Goal: Task Accomplishment & Management: Manage account settings

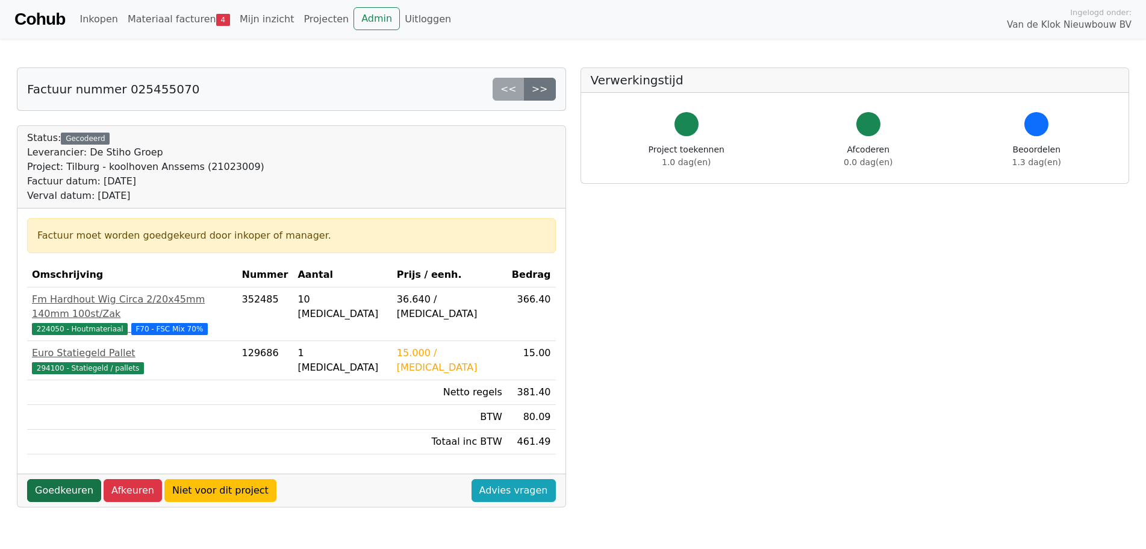
click at [57, 479] on link "Goedkeuren" at bounding box center [64, 490] width 74 height 23
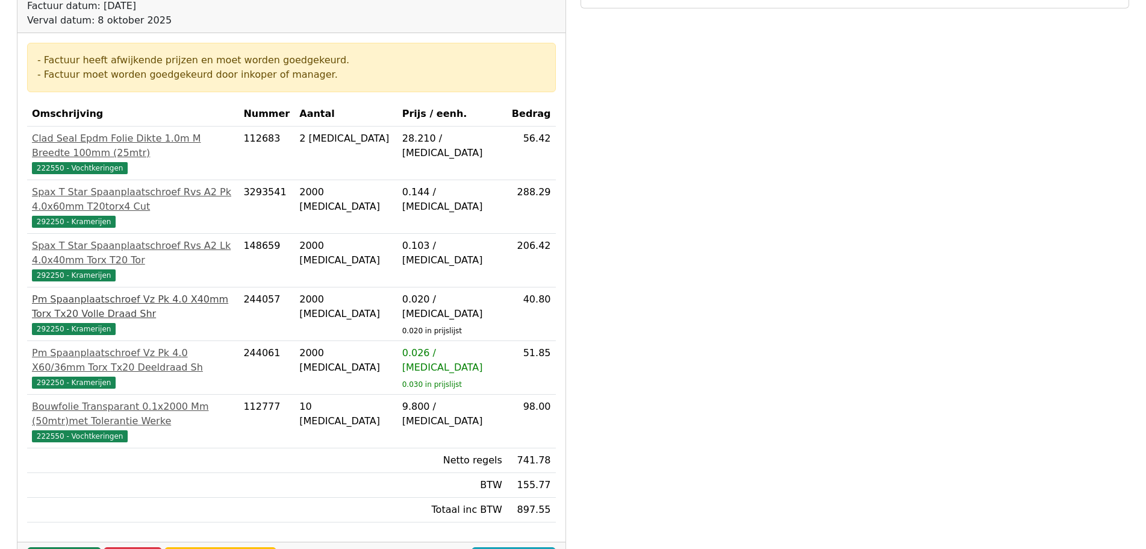
scroll to position [181, 0]
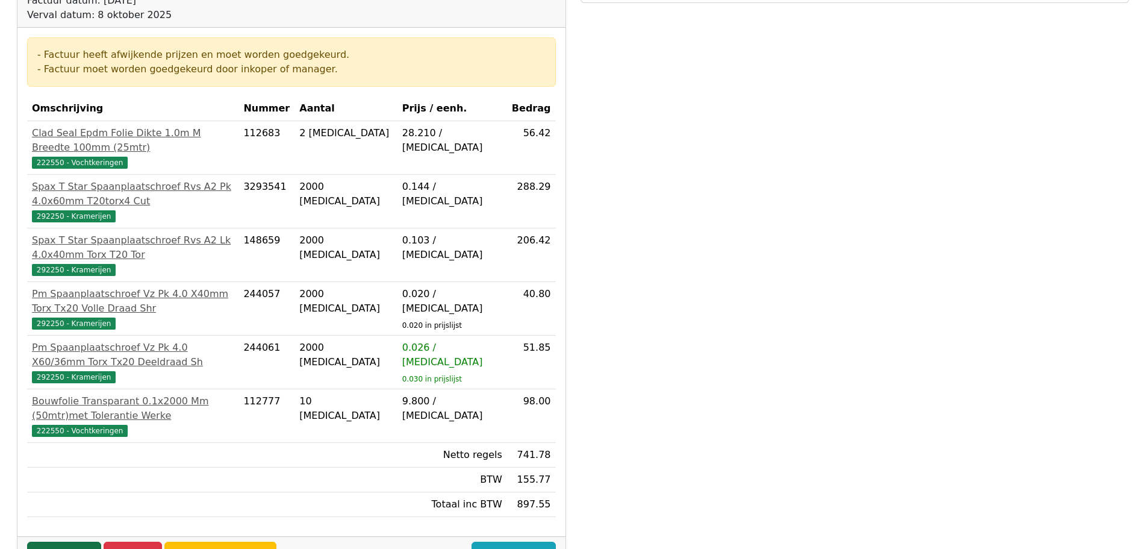
click at [52, 542] on link "Goedkeuren" at bounding box center [64, 553] width 74 height 23
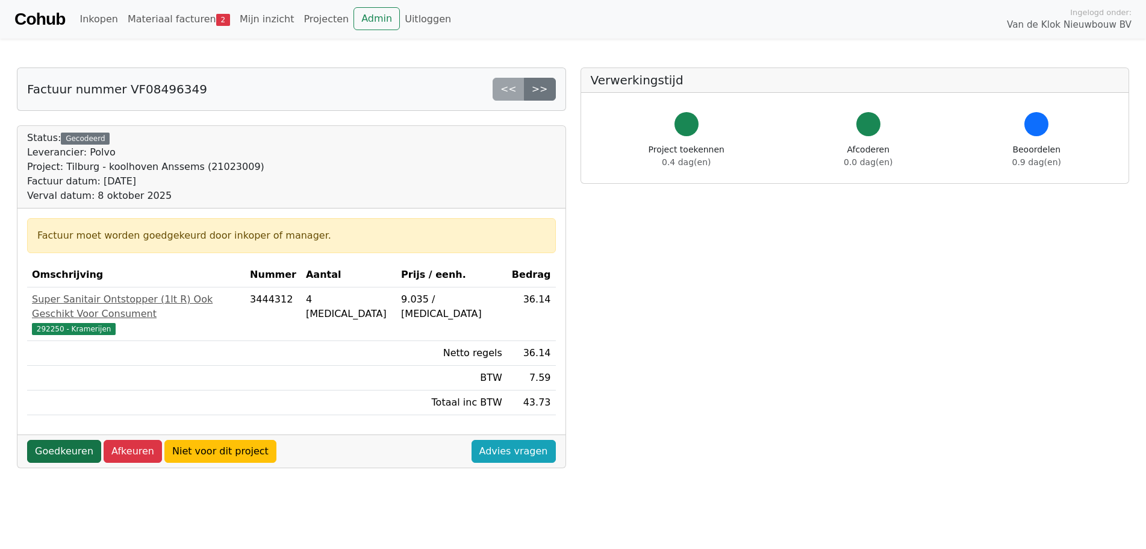
click at [63, 440] on link "Goedkeuren" at bounding box center [64, 451] width 74 height 23
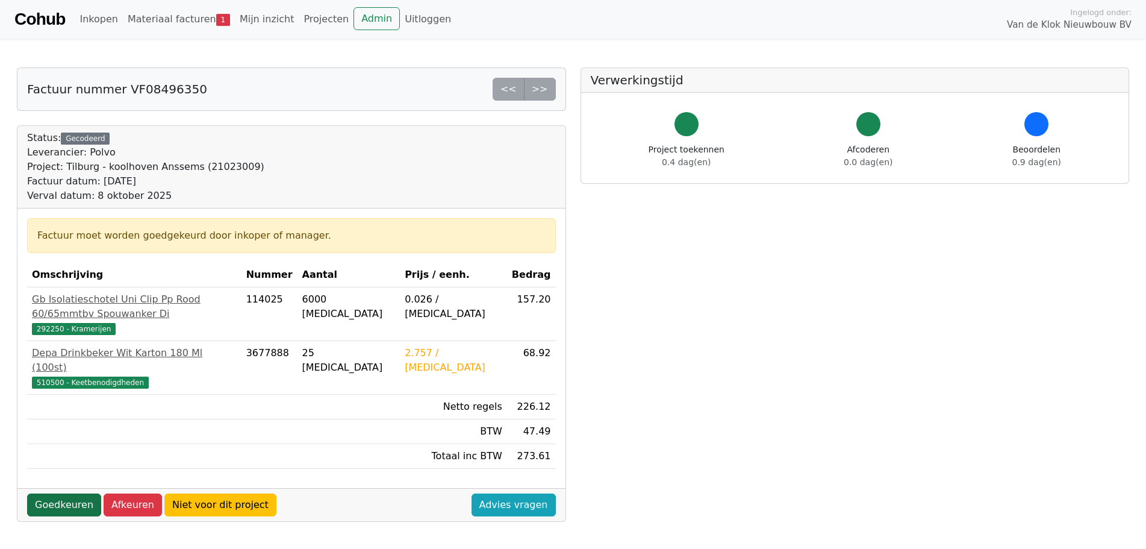
click at [64, 493] on link "Goedkeuren" at bounding box center [64, 504] width 74 height 23
